Goal: Obtain resource: Obtain resource

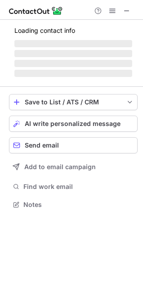
scroll to position [198, 143]
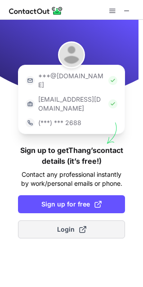
click at [74, 225] on span "Login" at bounding box center [71, 229] width 29 height 9
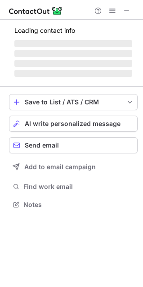
scroll to position [188, 143]
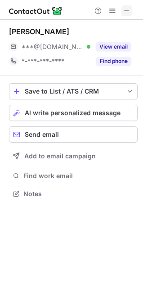
click at [130, 13] on span at bounding box center [126, 10] width 7 height 7
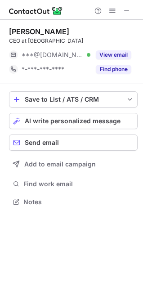
scroll to position [198, 143]
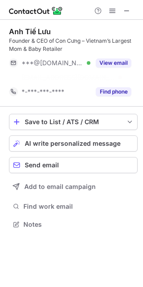
scroll to position [204, 143]
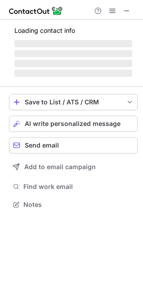
scroll to position [210, 143]
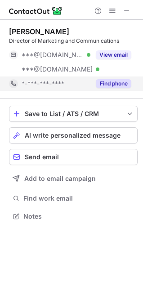
click at [116, 87] on button "Find phone" at bounding box center [114, 83] width 36 height 9
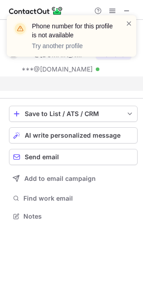
scroll to position [196, 143]
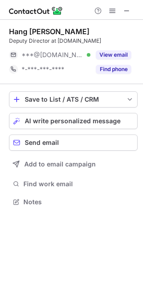
scroll to position [196, 143]
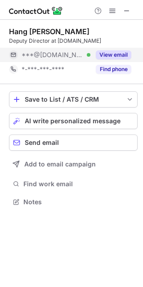
click at [110, 56] on button "View email" at bounding box center [114, 54] width 36 height 9
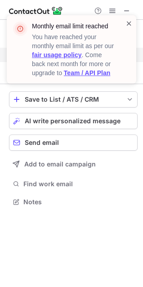
click at [126, 24] on span at bounding box center [129, 23] width 7 height 9
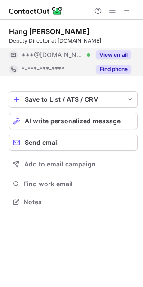
click at [117, 68] on button "Find phone" at bounding box center [114, 69] width 36 height 9
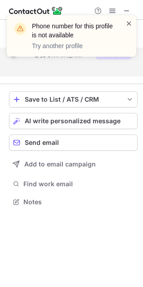
click at [132, 23] on span at bounding box center [129, 23] width 7 height 9
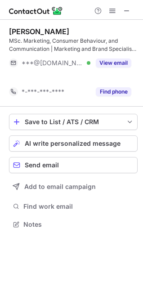
scroll to position [204, 143]
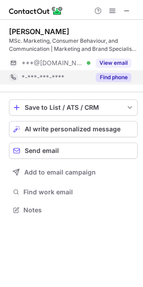
click at [120, 80] on button "Find phone" at bounding box center [114, 77] width 36 height 9
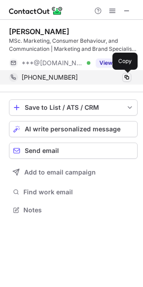
click at [128, 78] on span at bounding box center [126, 77] width 7 height 7
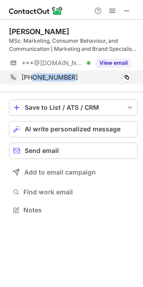
drag, startPoint x: 35, startPoint y: 77, endPoint x: 77, endPoint y: 81, distance: 42.5
click at [77, 81] on div "+390906277026 Copy" at bounding box center [70, 77] width 122 height 14
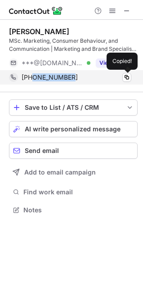
copy span "0906277026"
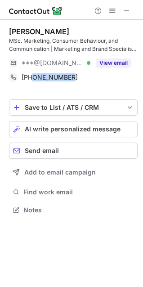
drag, startPoint x: 85, startPoint y: 32, endPoint x: 4, endPoint y: 33, distance: 80.5
click at [4, 33] on div "Minh Hoang Truong MSc. Marketing, Consumer Behaviour, and Communication | Marke…" at bounding box center [71, 122] width 143 height 204
copy div "Minh Hoang Truong"
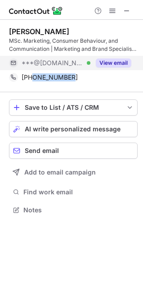
click at [117, 61] on button "View email" at bounding box center [114, 62] width 36 height 9
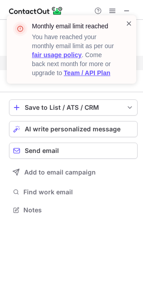
click at [128, 23] on span at bounding box center [129, 23] width 7 height 9
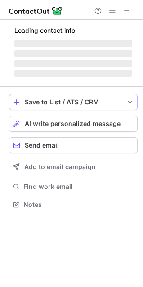
scroll to position [198, 143]
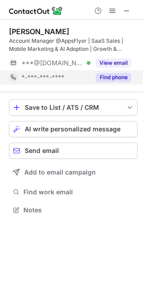
click at [122, 77] on button "Find phone" at bounding box center [114, 77] width 36 height 9
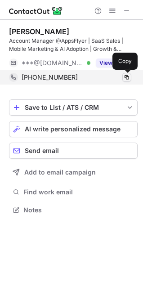
click at [128, 77] on span at bounding box center [126, 77] width 7 height 7
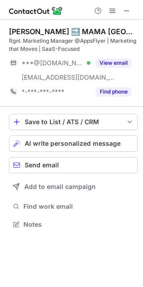
scroll to position [218, 143]
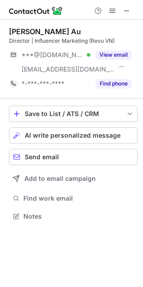
scroll to position [210, 143]
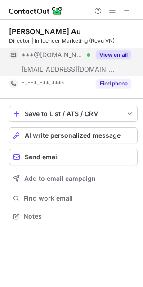
click at [122, 52] on button "View email" at bounding box center [114, 54] width 36 height 9
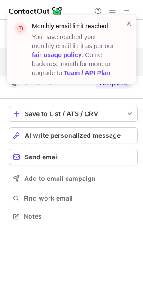
click at [126, 23] on span at bounding box center [129, 23] width 7 height 9
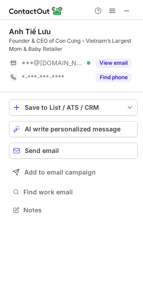
scroll to position [204, 143]
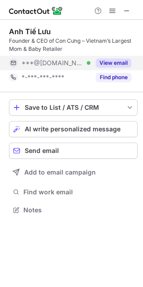
click at [110, 61] on button "View email" at bounding box center [114, 62] width 36 height 9
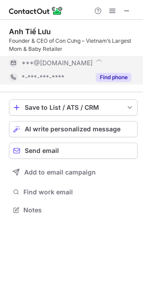
scroll to position [218, 143]
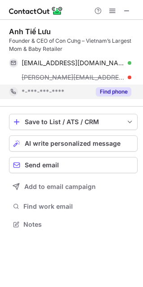
click at [120, 89] on button "Find phone" at bounding box center [114, 91] width 36 height 9
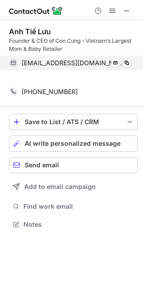
scroll to position [204, 143]
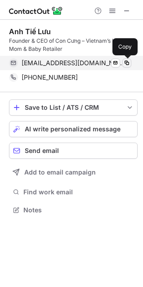
click at [127, 62] on span at bounding box center [126, 62] width 7 height 7
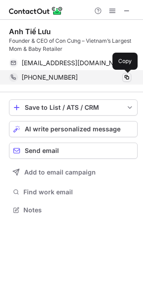
click at [126, 79] on span at bounding box center [126, 77] width 7 height 7
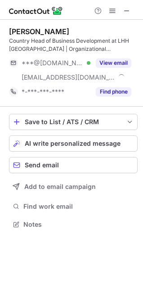
scroll to position [218, 143]
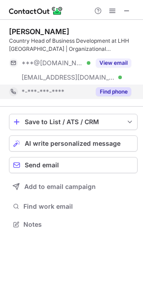
click at [115, 95] on button "Find phone" at bounding box center [114, 91] width 36 height 9
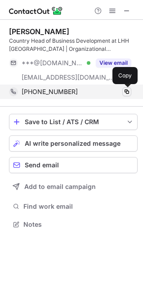
click at [129, 92] on span at bounding box center [126, 91] width 7 height 7
click at [127, 94] on span at bounding box center [126, 91] width 7 height 7
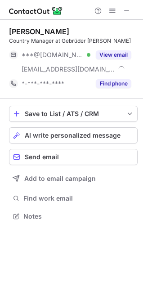
scroll to position [210, 143]
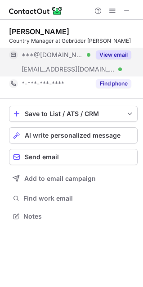
drag, startPoint x: 130, startPoint y: 9, endPoint x: 112, endPoint y: 59, distance: 52.7
click at [113, 55] on div "Trinh Lam Country Manager at Gebrüder Weiss ***@yahoo.com Verified ***@gw-world…" at bounding box center [71, 143] width 143 height 287
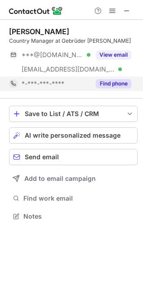
click at [108, 82] on button "Find phone" at bounding box center [114, 83] width 36 height 9
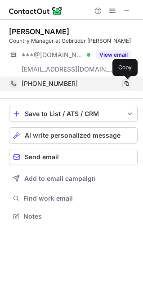
click at [126, 83] on span at bounding box center [126, 83] width 7 height 7
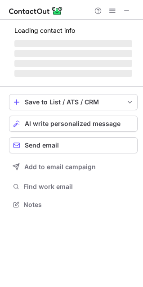
scroll to position [218, 143]
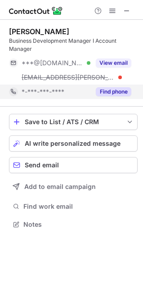
click at [110, 94] on button "Find phone" at bounding box center [114, 91] width 36 height 9
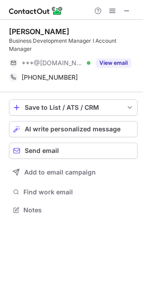
scroll to position [204, 143]
click at [126, 91] on div "Phong Nguyen Business Development Manager I Account Manager ***@gmail.com Verif…" at bounding box center [73, 56] width 129 height 72
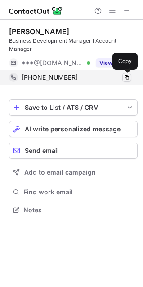
click at [125, 77] on span at bounding box center [126, 77] width 7 height 7
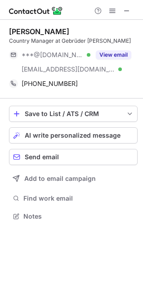
scroll to position [210, 143]
